Goal: Task Accomplishment & Management: Manage account settings

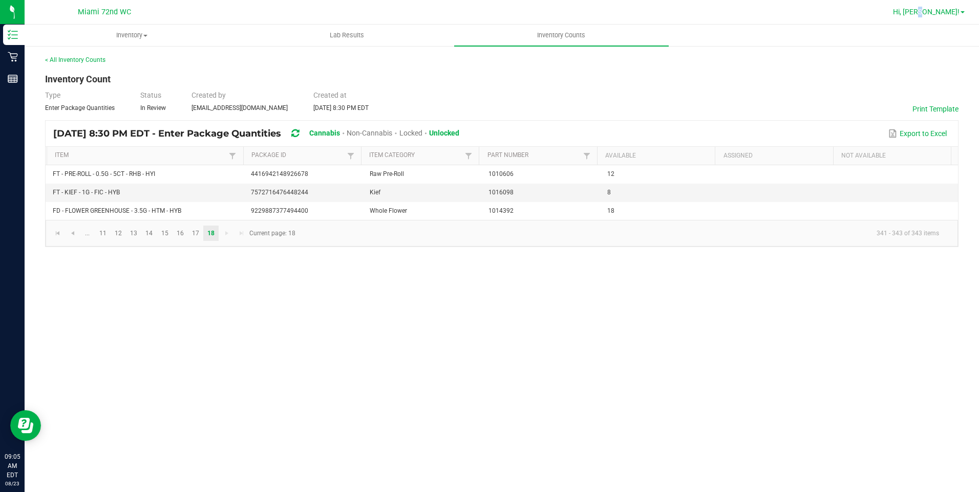
click at [946, 8] on span "Hi, [PERSON_NAME]!" at bounding box center [926, 12] width 67 height 8
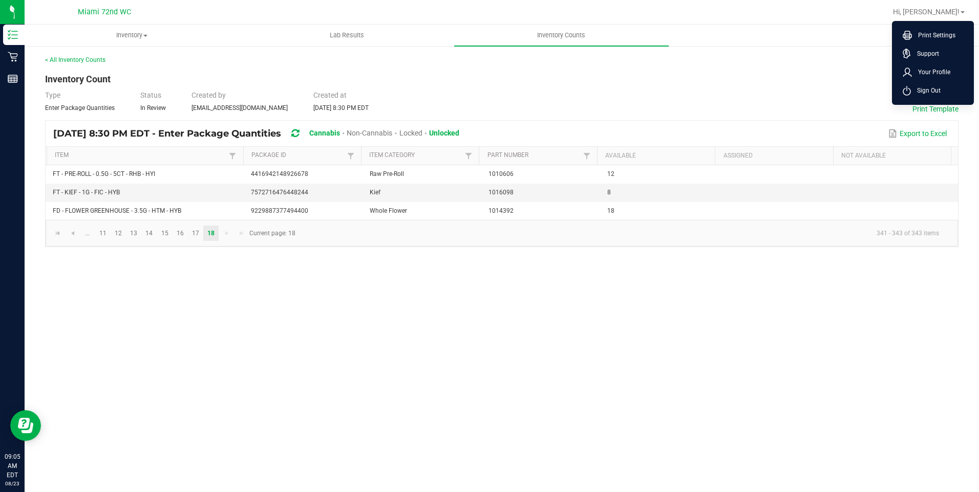
drag, startPoint x: 946, startPoint y: 8, endPoint x: 921, endPoint y: 96, distance: 92.2
click at [919, 101] on ul "Print Settings Support Your Profile Sign Out" at bounding box center [933, 63] width 82 height 84
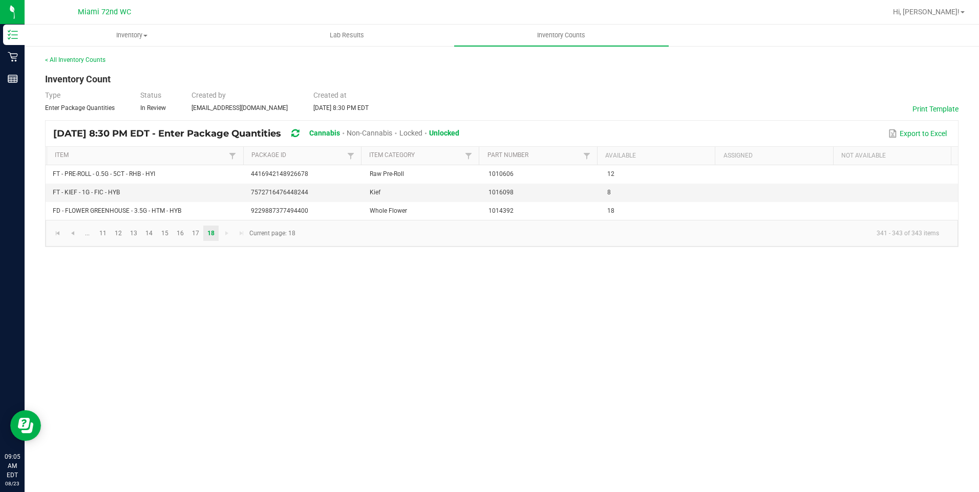
click at [921, 94] on div "Type Enter Package Quantities Status In Review Created by [EMAIL_ADDRESS][DOMAI…" at bounding box center [501, 101] width 913 height 23
click at [934, 12] on span "Hi, [PERSON_NAME]!" at bounding box center [926, 12] width 67 height 8
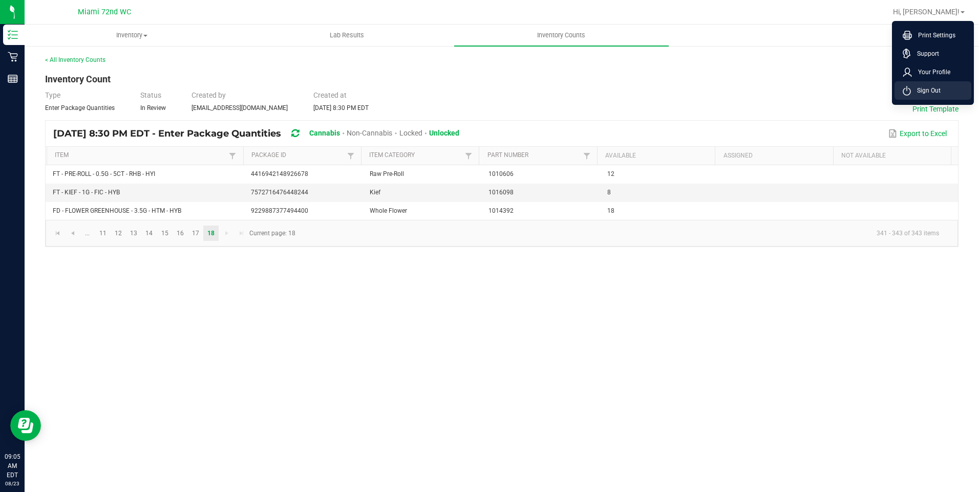
click at [935, 85] on span "Sign Out" at bounding box center [926, 90] width 30 height 10
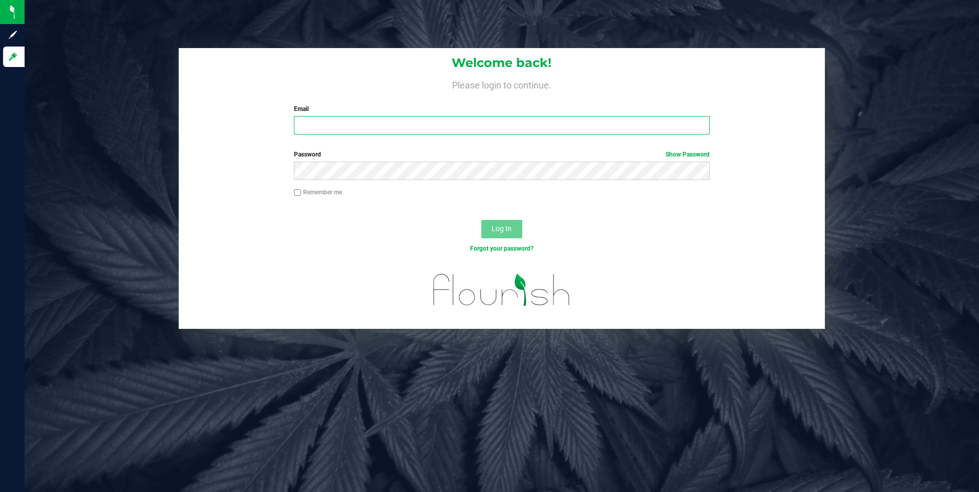
click at [432, 123] on input "Email" at bounding box center [502, 125] width 416 height 18
type input "[EMAIL_ADDRESS][DOMAIN_NAME]"
click at [481, 220] on button "Log In" at bounding box center [501, 229] width 41 height 18
